Goal: Information Seeking & Learning: Learn about a topic

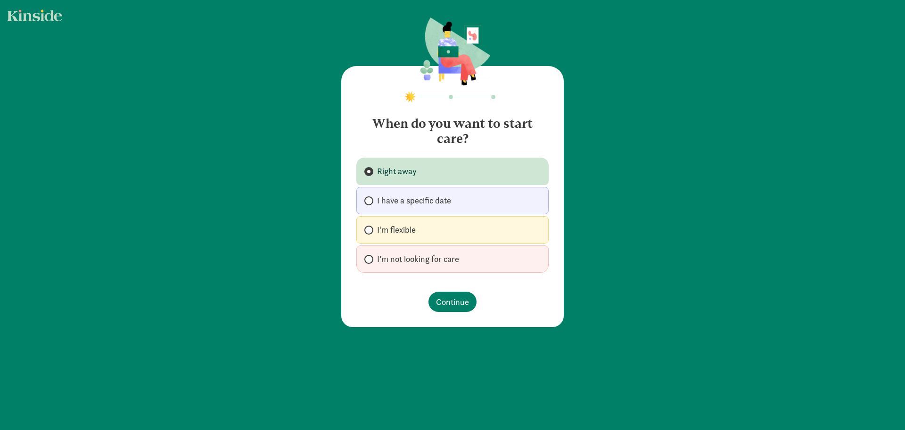
click at [411, 199] on span "I have a specific date" at bounding box center [414, 200] width 74 height 11
click at [371, 199] on input "I have a specific date" at bounding box center [368, 201] width 6 height 6
radio input "true"
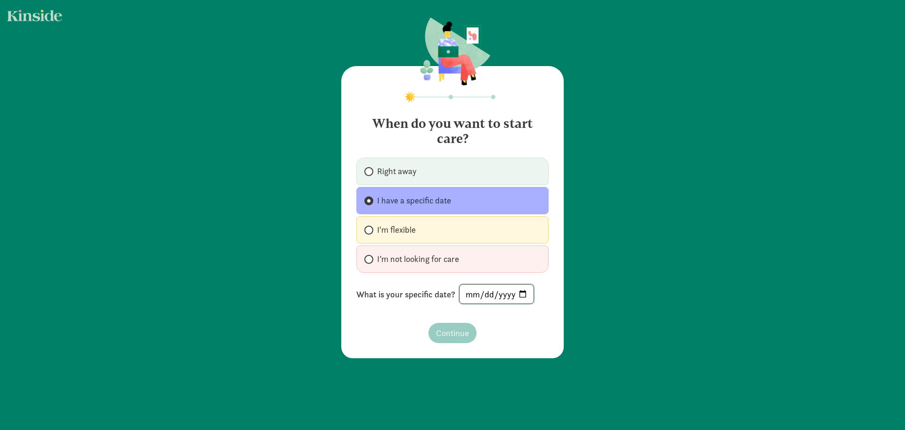
click at [471, 291] on input "date" at bounding box center [497, 293] width 74 height 19
click at [379, 238] on label "I'm flexible" at bounding box center [453, 229] width 192 height 27
click at [371, 233] on input "I'm flexible" at bounding box center [368, 230] width 6 height 6
radio input "true"
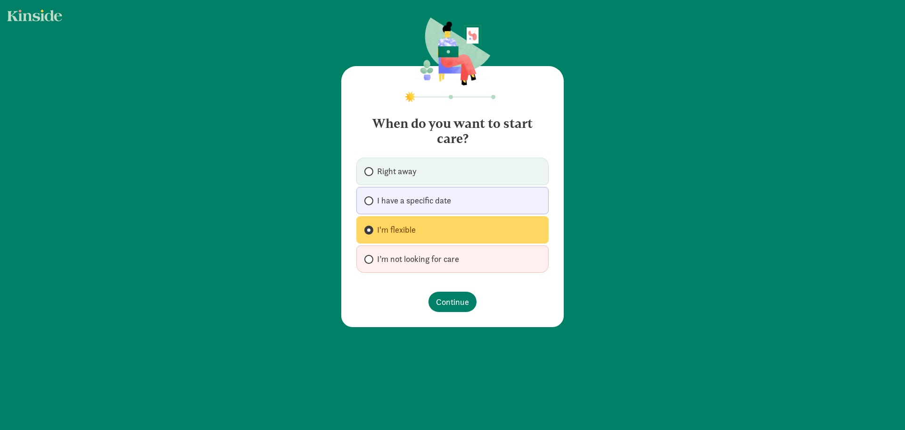
click at [384, 202] on span "I have a specific date" at bounding box center [414, 200] width 74 height 11
click at [371, 202] on input "I have a specific date" at bounding box center [368, 201] width 6 height 6
radio input "true"
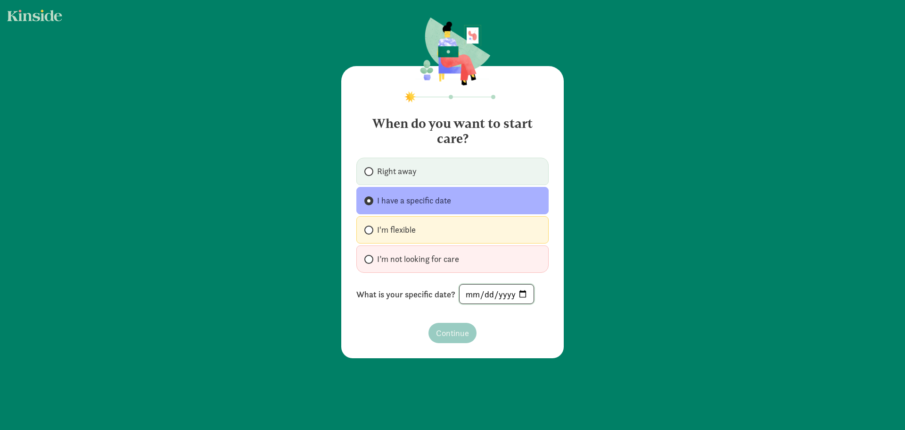
click at [483, 298] on input "date" at bounding box center [497, 293] width 74 height 19
click at [517, 291] on input "date" at bounding box center [497, 293] width 74 height 19
type input "2026-05-25"
click at [441, 332] on span "Continue" at bounding box center [452, 332] width 33 height 13
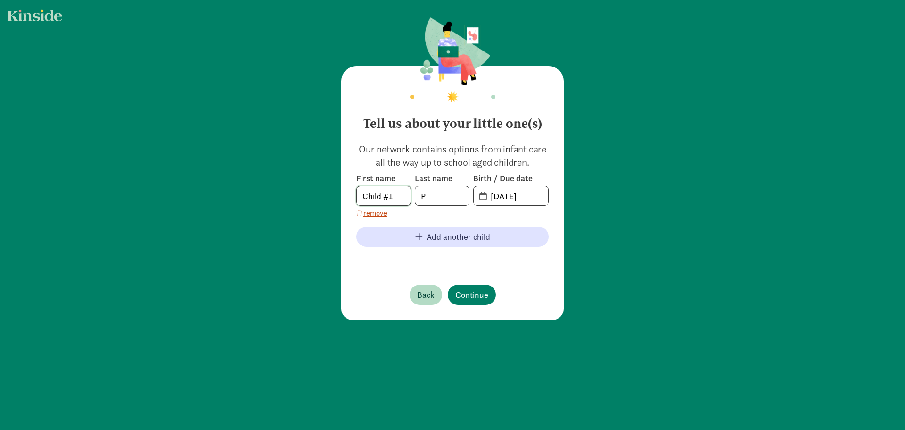
click at [384, 196] on input "Child #1" at bounding box center [384, 195] width 54 height 19
type input "Ziggy"
type input "Fusselman"
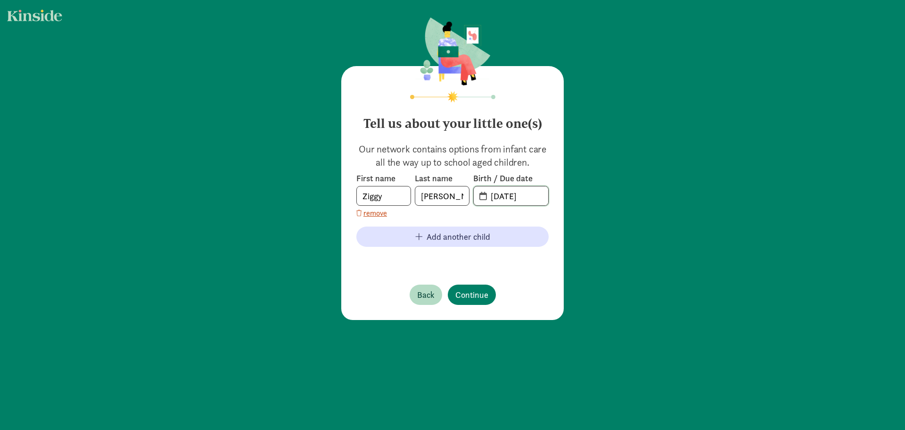
click at [516, 195] on input "09-10-2025" at bounding box center [516, 195] width 63 height 19
click at [507, 196] on input "09-10-2025" at bounding box center [516, 195] width 63 height 19
click at [474, 198] on span "09-10-2025" at bounding box center [511, 195] width 75 height 19
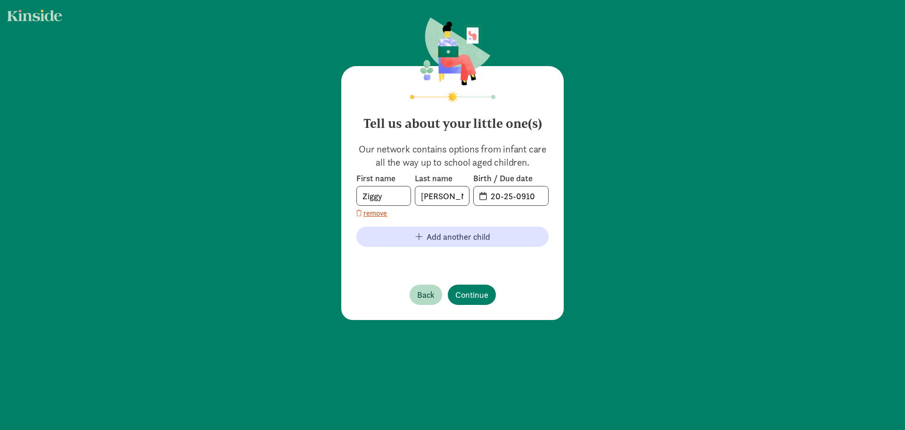
click at [480, 197] on span "20-25-0910" at bounding box center [511, 195] width 75 height 19
click at [481, 197] on span "20-25-0910" at bounding box center [511, 195] width 75 height 19
click at [489, 196] on input "20-25-0910" at bounding box center [516, 195] width 63 height 19
drag, startPoint x: 512, startPoint y: 197, endPoint x: 489, endPoint y: 197, distance: 23.1
click at [489, 197] on input "20-25-0910" at bounding box center [516, 195] width 63 height 19
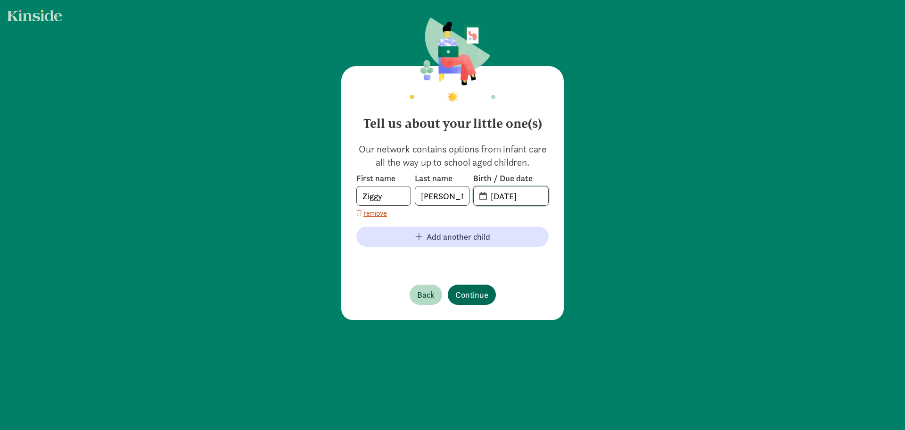
type input "12-12-2025"
click at [468, 291] on span "Continue" at bounding box center [472, 294] width 33 height 13
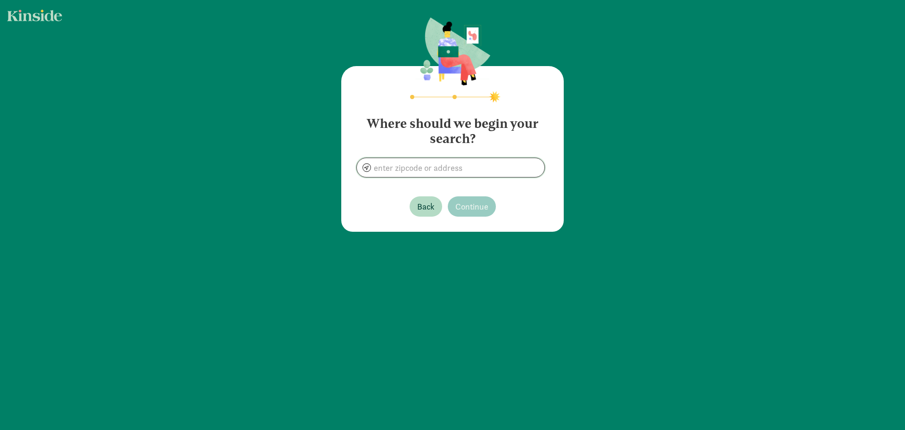
click at [417, 173] on input at bounding box center [451, 167] width 188 height 19
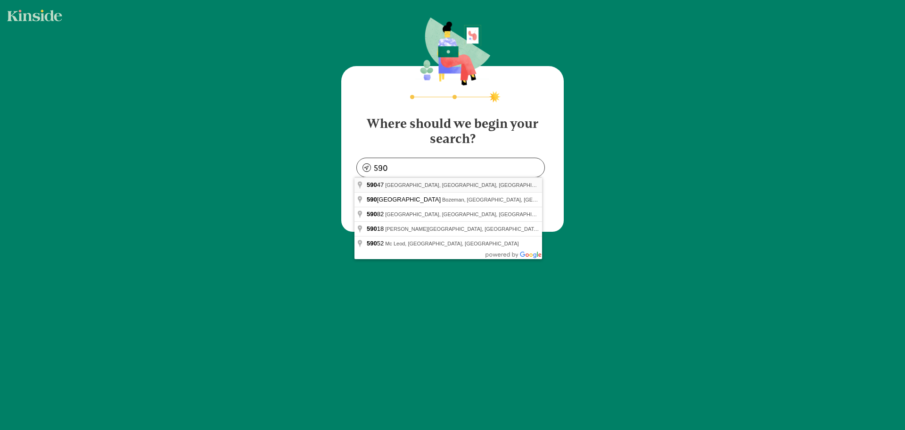
type input "Livingston, MT 59047, USA"
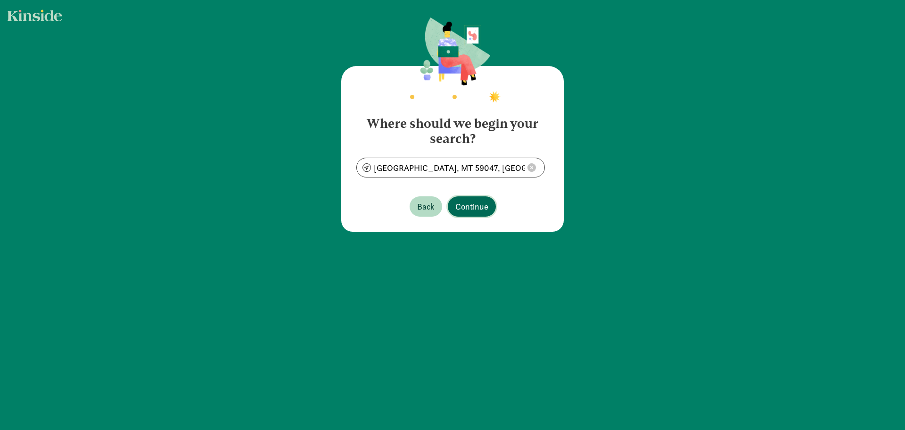
click at [465, 208] on span "Continue" at bounding box center [472, 206] width 33 height 13
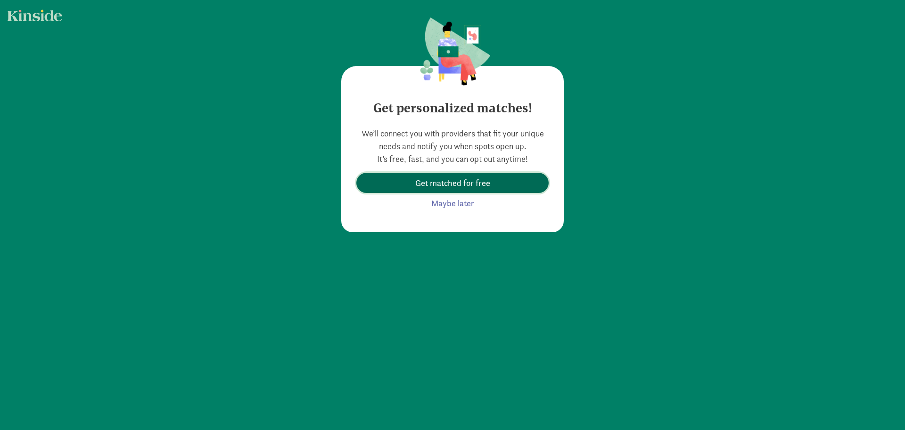
click at [446, 183] on span "Get matched for free" at bounding box center [452, 182] width 75 height 13
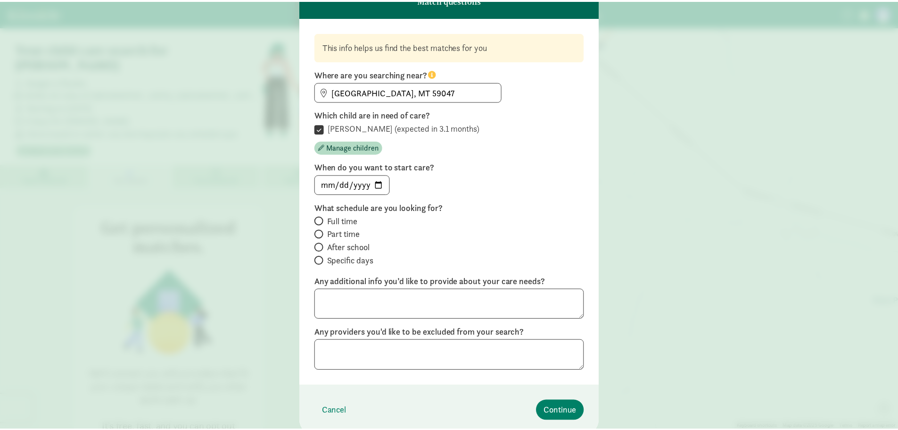
scroll to position [83, 0]
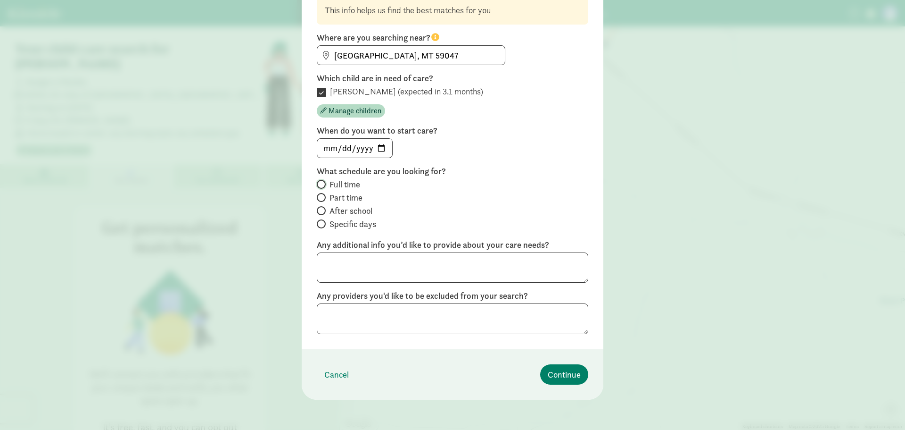
click at [317, 183] on input "Full time" at bounding box center [320, 184] width 6 height 6
radio input "true"
click at [482, 330] on textarea at bounding box center [453, 318] width 272 height 31
click at [561, 375] on span "Continue" at bounding box center [564, 374] width 33 height 13
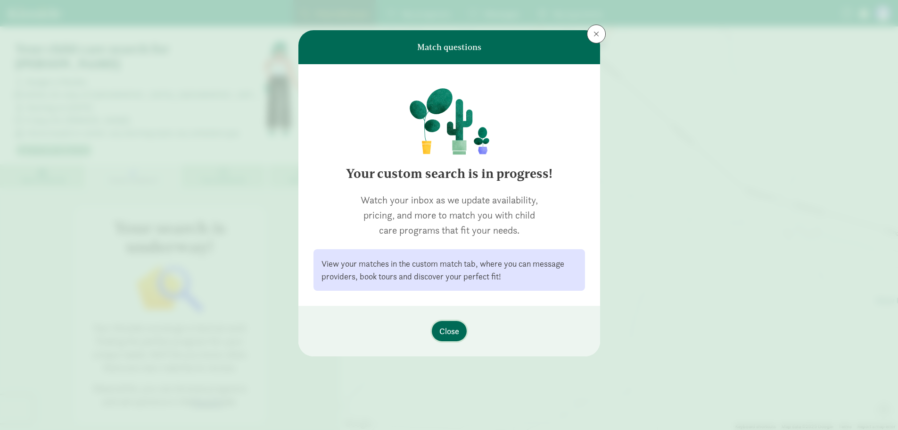
scroll to position [0, 0]
click at [449, 334] on span "Close" at bounding box center [450, 330] width 20 height 13
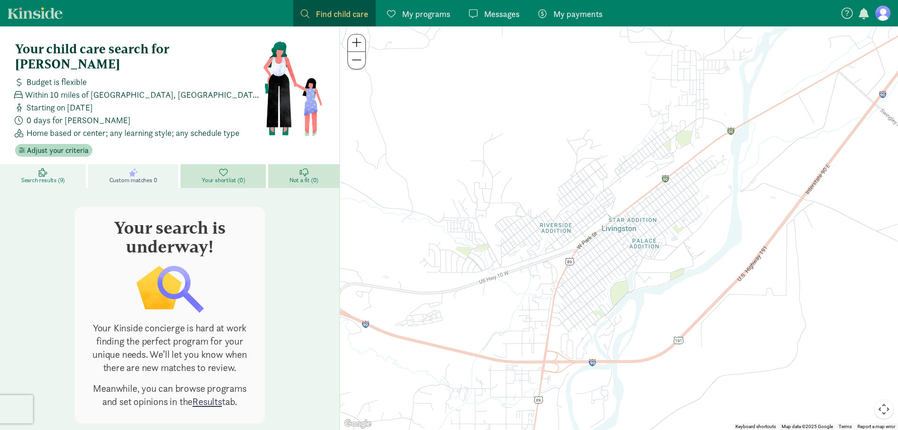
click at [48, 164] on link "Search results (9)" at bounding box center [44, 176] width 88 height 24
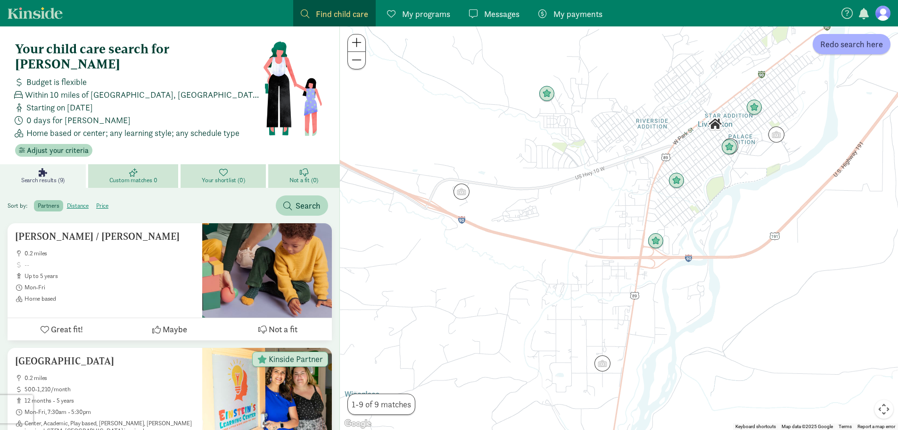
click at [46, 200] on label "partners" at bounding box center [48, 205] width 29 height 11
click at [38, 202] on input "partners" at bounding box center [38, 202] width 0 height 0
click at [72, 145] on span "Adjust your criteria" at bounding box center [58, 150] width 62 height 11
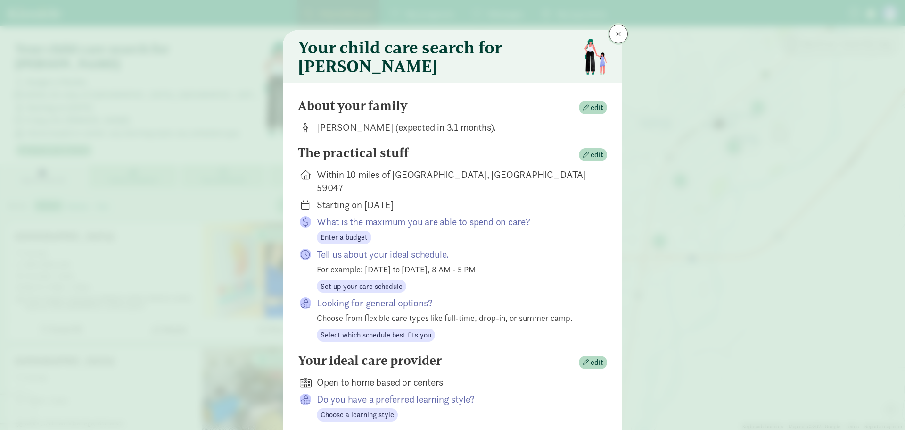
click at [613, 36] on button at bounding box center [618, 34] width 19 height 19
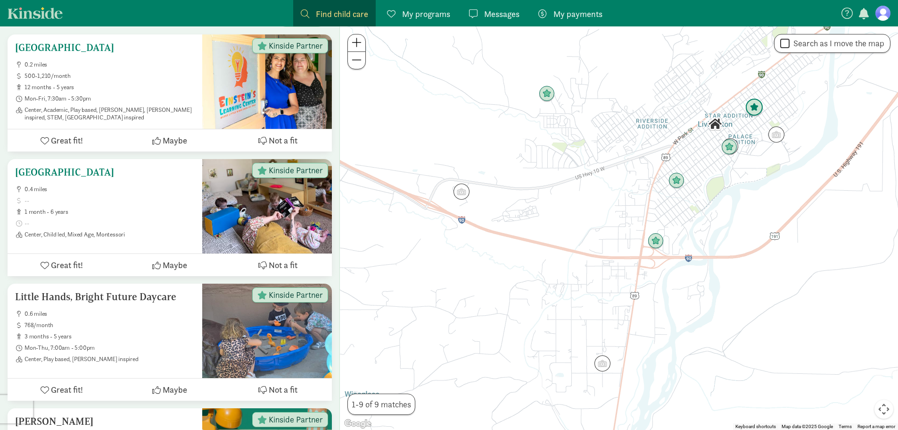
scroll to position [236, 0]
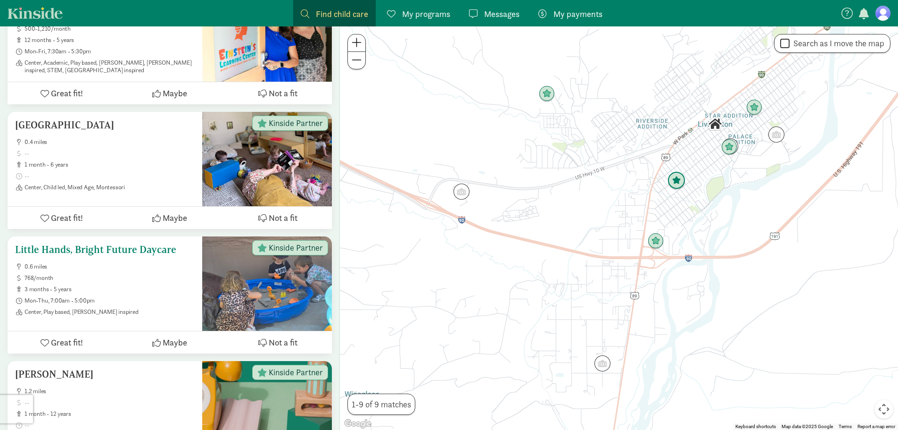
click at [149, 244] on h5 "Little Hands, Bright Future Daycare" at bounding box center [105, 249] width 180 height 11
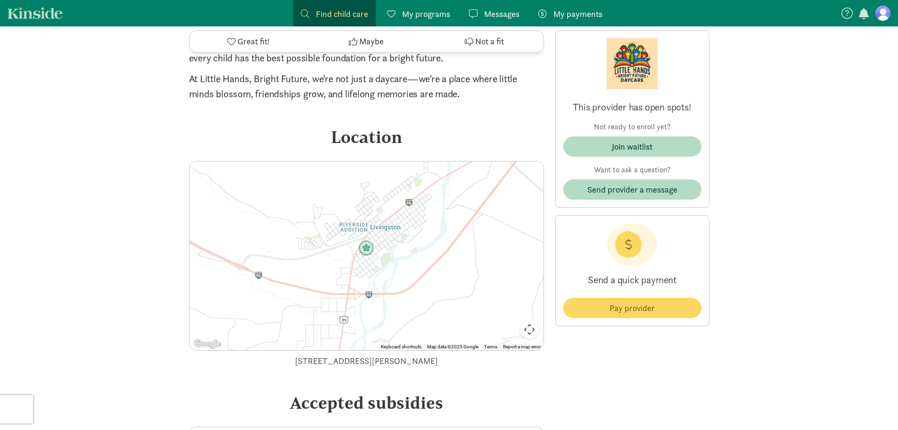
scroll to position [1132, 0]
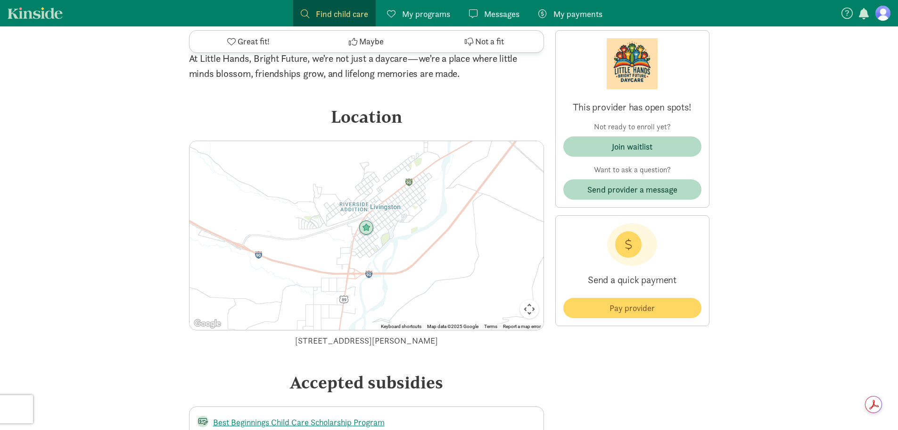
click at [364, 230] on img at bounding box center [366, 227] width 15 height 15
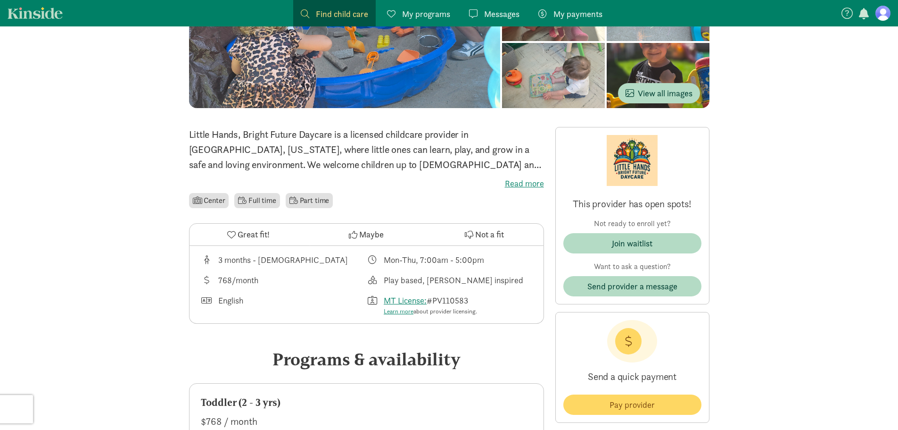
scroll to position [0, 0]
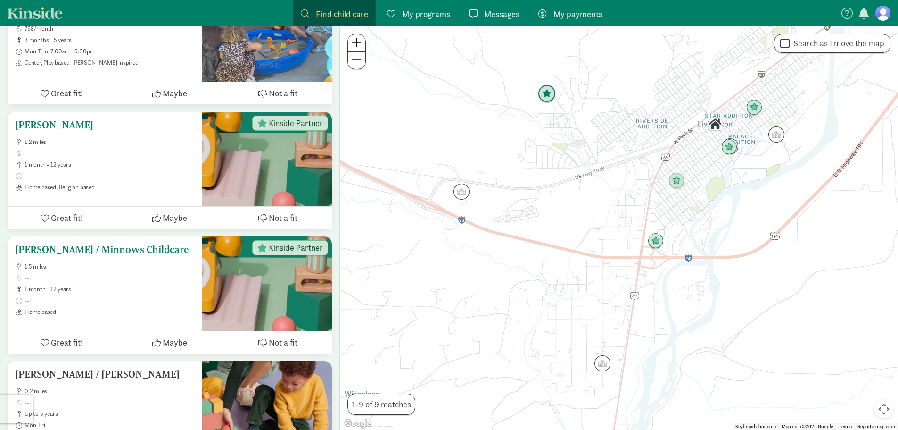
scroll to position [519, 0]
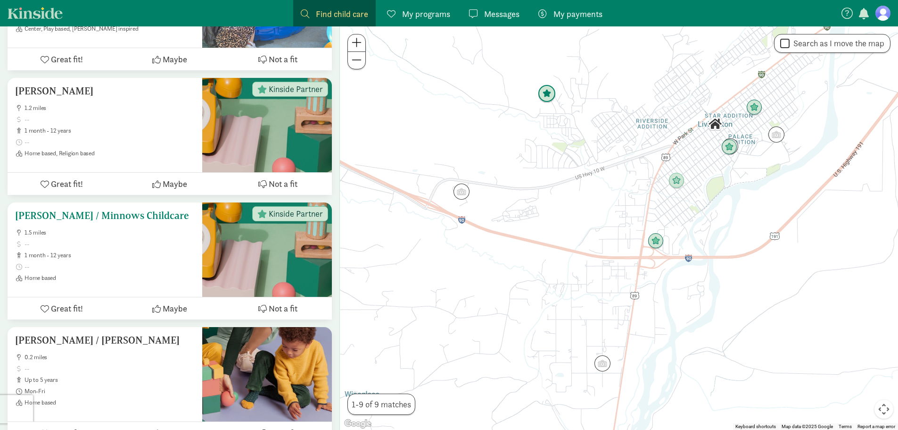
click at [155, 210] on h5 "[PERSON_NAME] / Minnows Childcare" at bounding box center [105, 215] width 180 height 11
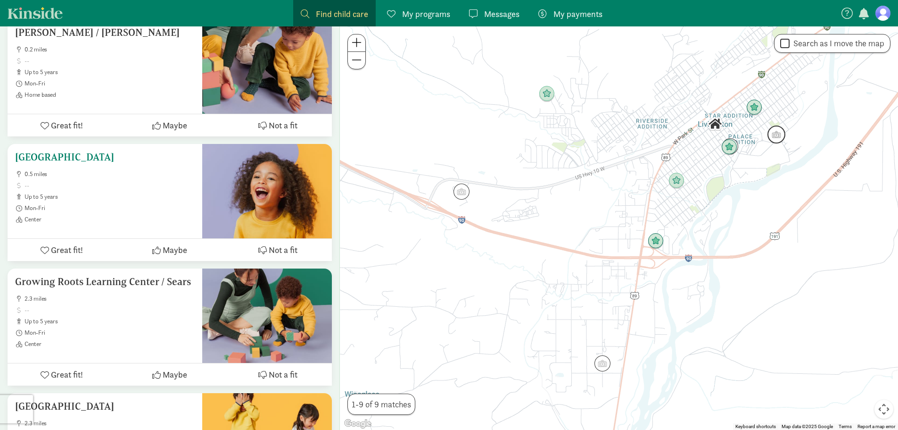
scroll to position [849, 0]
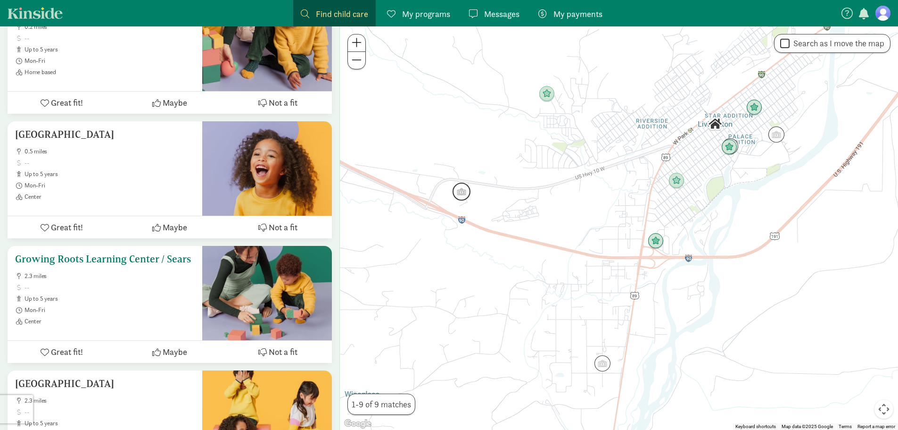
click at [140, 256] on div "Growing Roots Learning Center / Sears 2.3 miles up to 5 years Mon-Fri Center" at bounding box center [105, 289] width 180 height 72
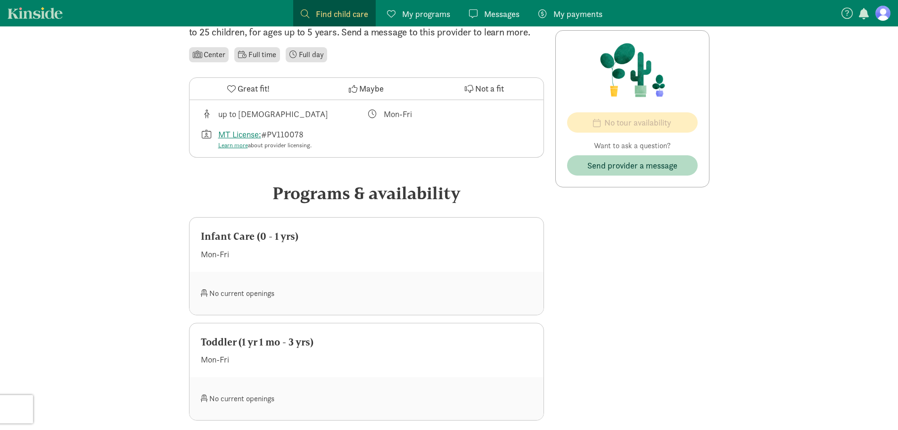
scroll to position [283, 0]
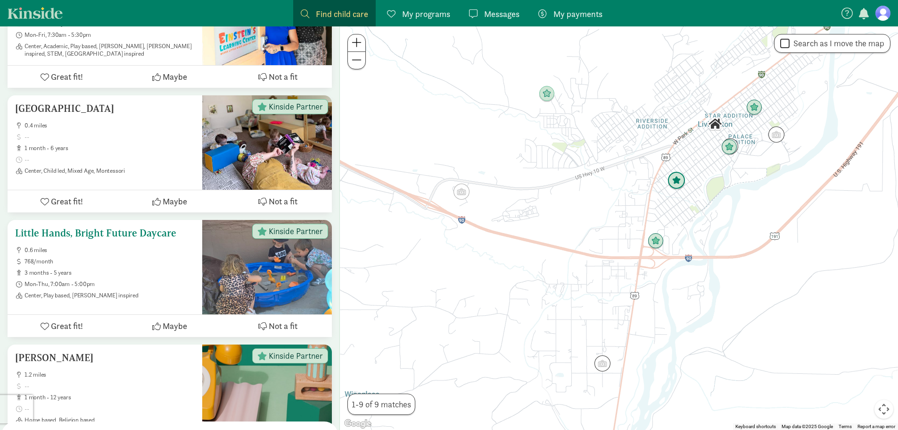
scroll to position [212, 0]
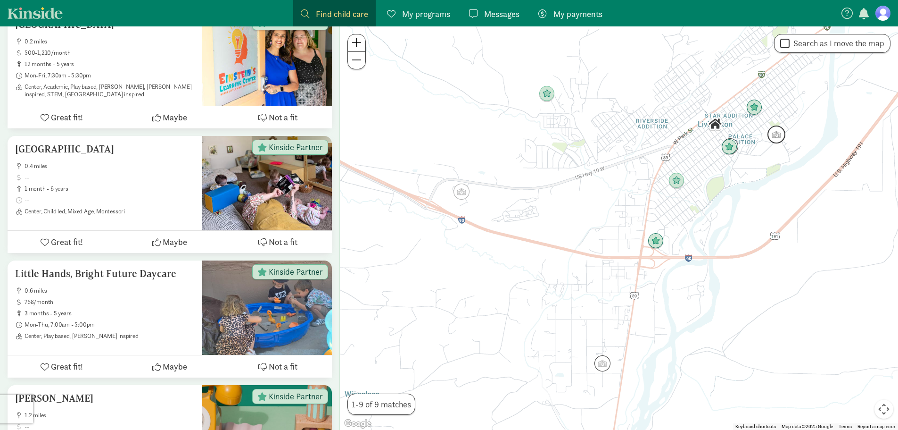
click at [773, 136] on img "Click to see details" at bounding box center [777, 134] width 18 height 18
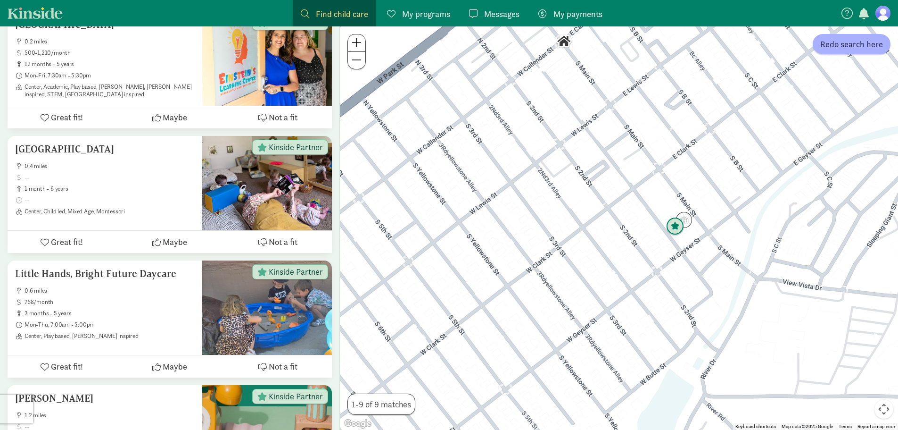
click at [674, 224] on img "Click to see details" at bounding box center [675, 226] width 18 height 18
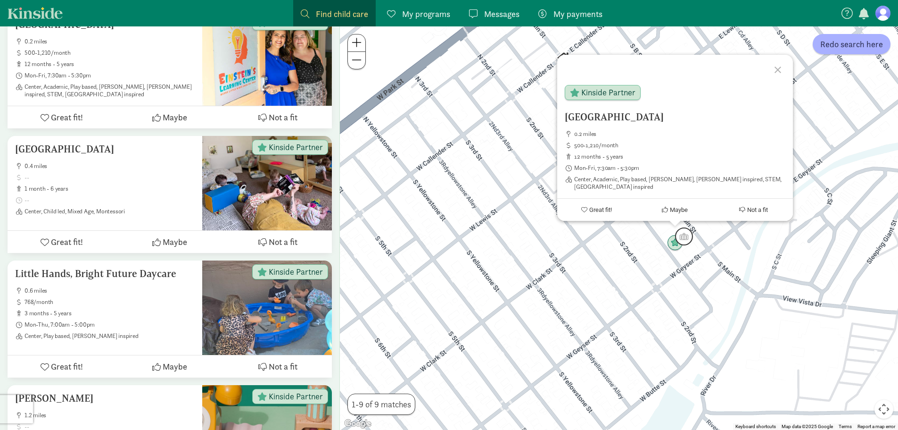
click at [686, 232] on img "Click to see details" at bounding box center [684, 236] width 18 height 18
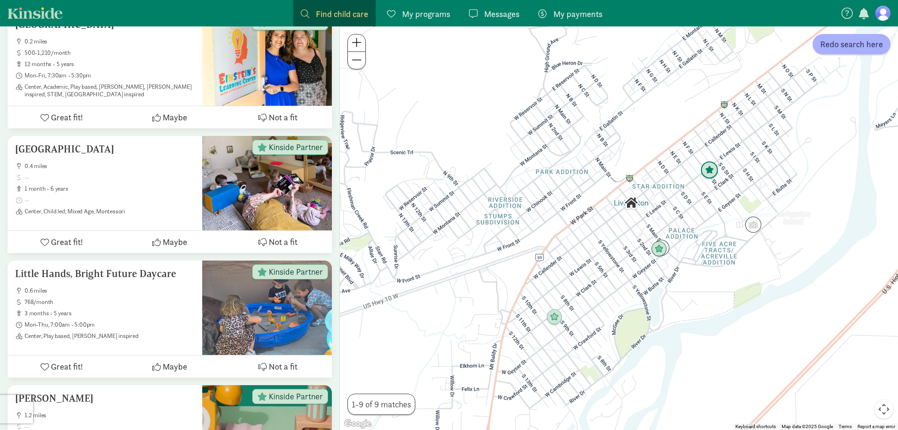
click at [708, 172] on img "Click to see details" at bounding box center [710, 170] width 18 height 18
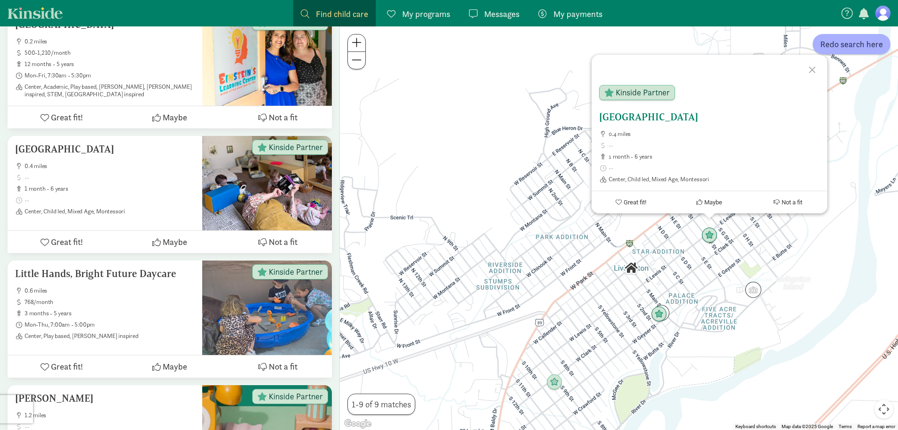
click at [641, 117] on h5 "[GEOGRAPHIC_DATA]" at bounding box center [709, 116] width 221 height 11
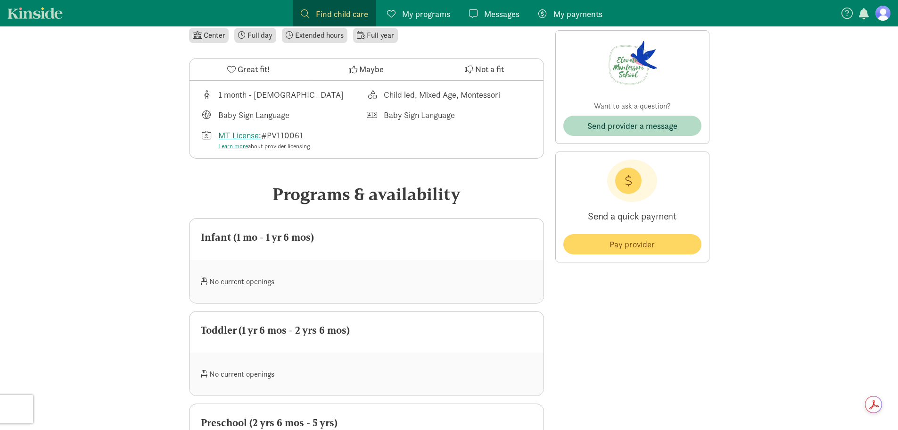
scroll to position [188, 0]
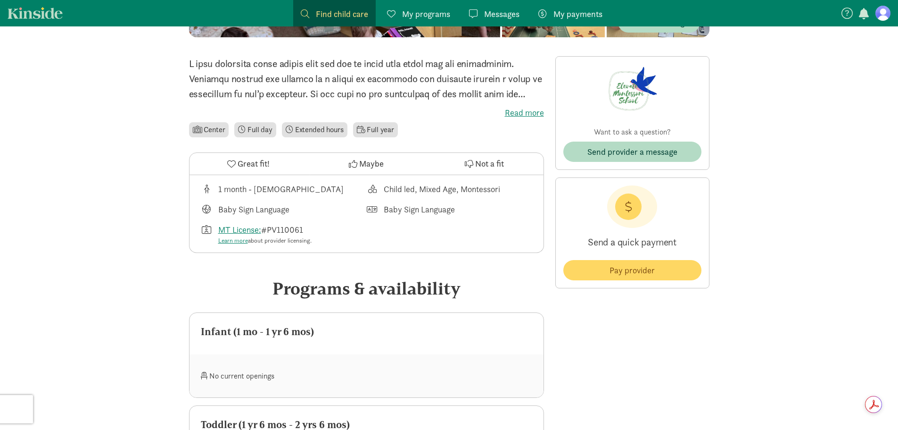
click at [516, 116] on label "Read more" at bounding box center [366, 112] width 355 height 11
click at [0, 0] on input "Read more" at bounding box center [0, 0] width 0 height 0
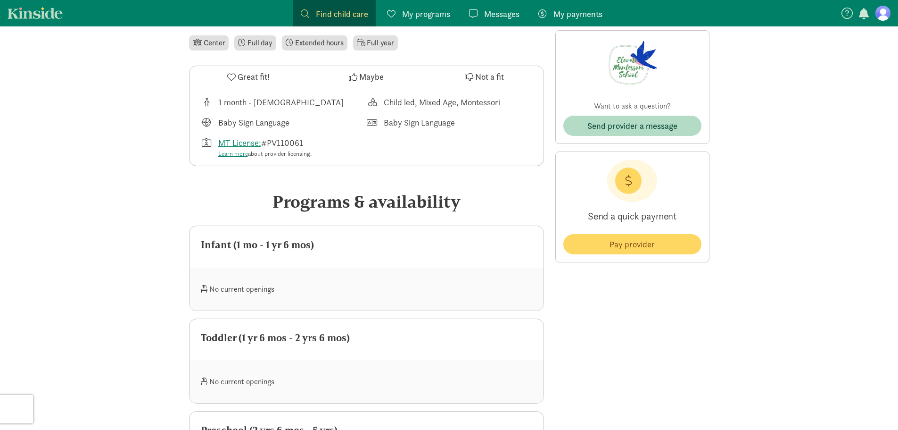
scroll to position [424, 0]
